Goal: Information Seeking & Learning: Learn about a topic

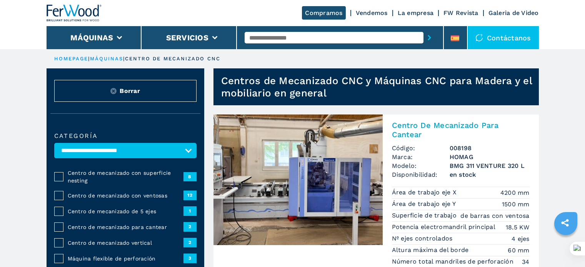
select select "**********"
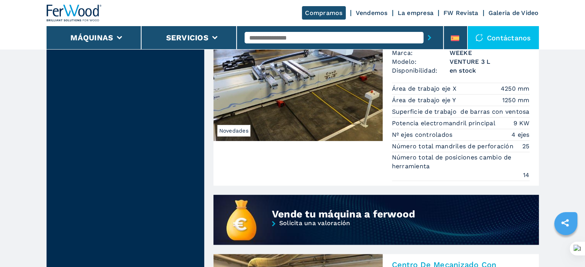
click at [304, 37] on input "text" at bounding box center [333, 38] width 179 height 12
type input "******"
click at [423, 29] on button "submit-button" at bounding box center [429, 38] width 12 height 18
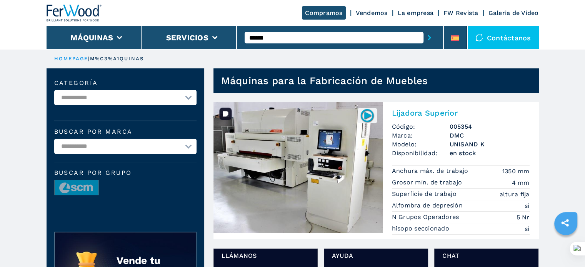
scroll to position [38, 0]
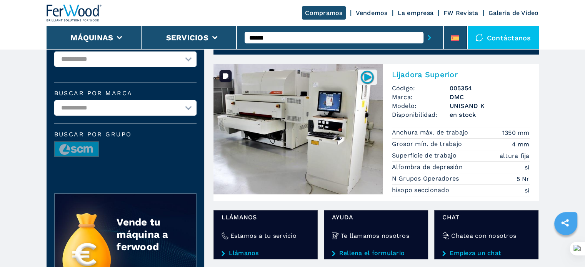
click at [337, 135] on img at bounding box center [297, 129] width 169 height 131
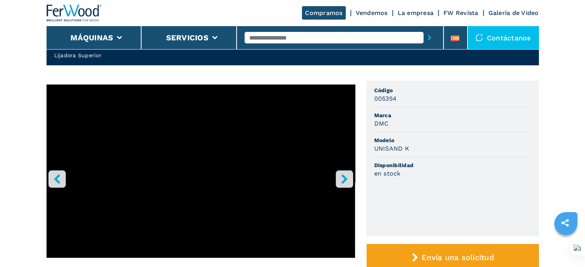
scroll to position [77, 0]
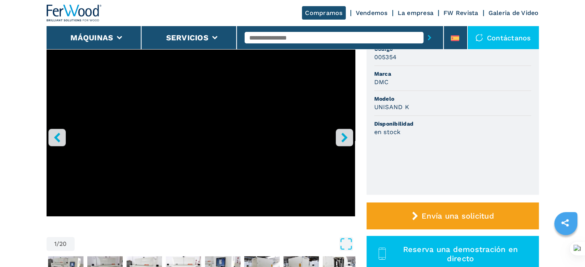
click at [340, 135] on icon "right-button" at bounding box center [344, 138] width 10 height 10
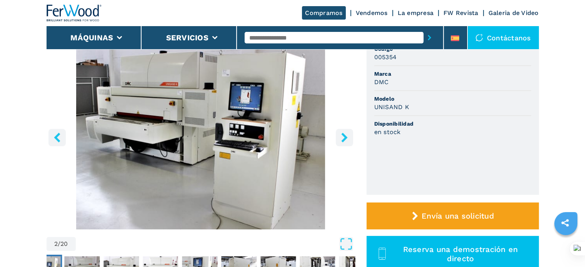
click at [342, 142] on icon "right-button" at bounding box center [344, 138] width 10 height 10
click at [343, 137] on icon "right-button" at bounding box center [344, 138] width 10 height 10
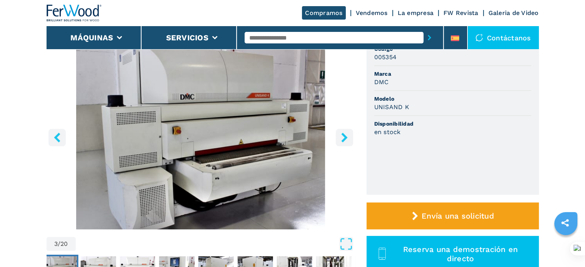
click at [342, 137] on icon "right-button" at bounding box center [344, 138] width 10 height 10
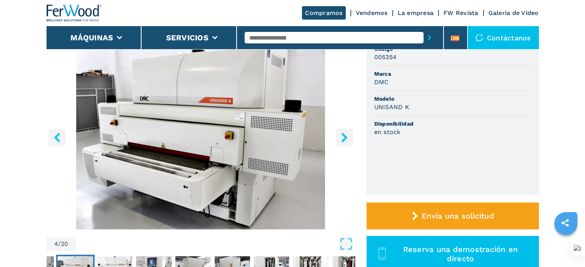
click at [342, 137] on icon "right-button" at bounding box center [344, 138] width 10 height 10
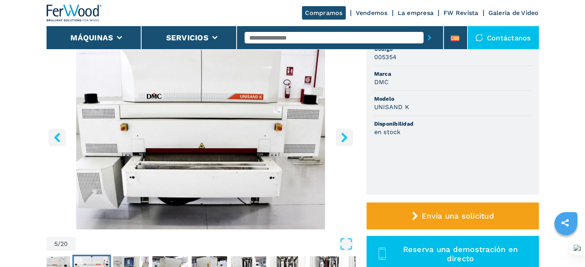
click at [342, 137] on icon "right-button" at bounding box center [344, 138] width 10 height 10
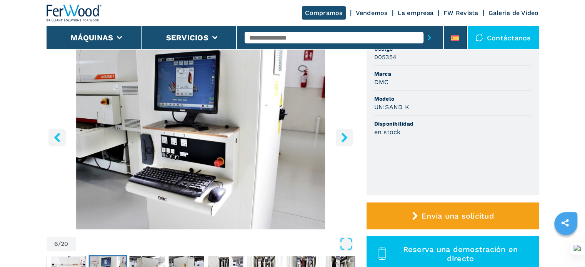
click at [342, 137] on icon "right-button" at bounding box center [344, 138] width 10 height 10
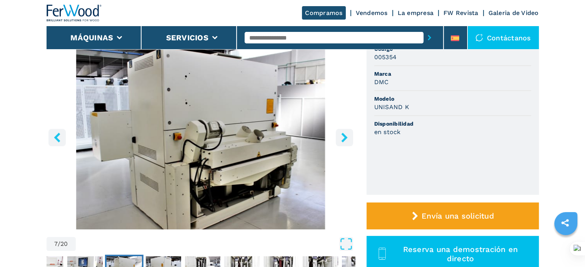
click at [342, 137] on icon "right-button" at bounding box center [344, 138] width 10 height 10
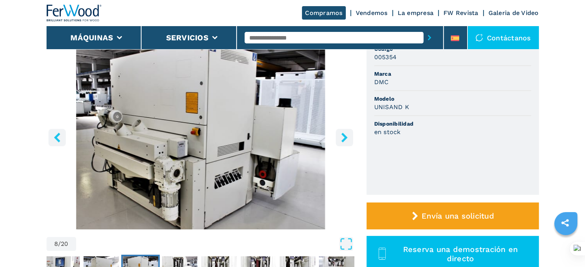
click at [342, 137] on icon "right-button" at bounding box center [344, 138] width 10 height 10
